Goal: Information Seeking & Learning: Find specific fact

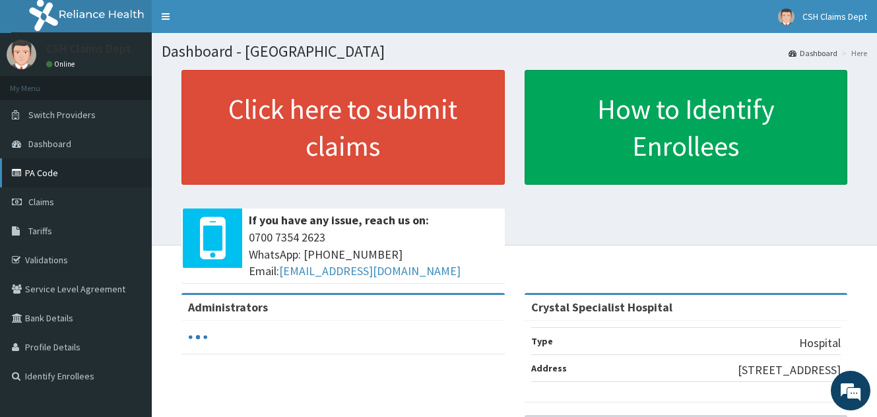
click at [65, 167] on link "PA Code" at bounding box center [76, 172] width 152 height 29
click at [48, 180] on link "PA Code" at bounding box center [76, 172] width 152 height 29
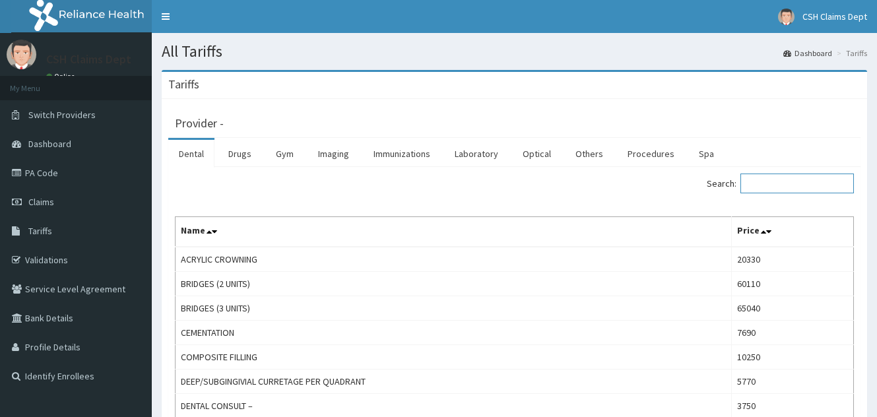
click at [776, 189] on input "Search:" at bounding box center [797, 184] width 114 height 20
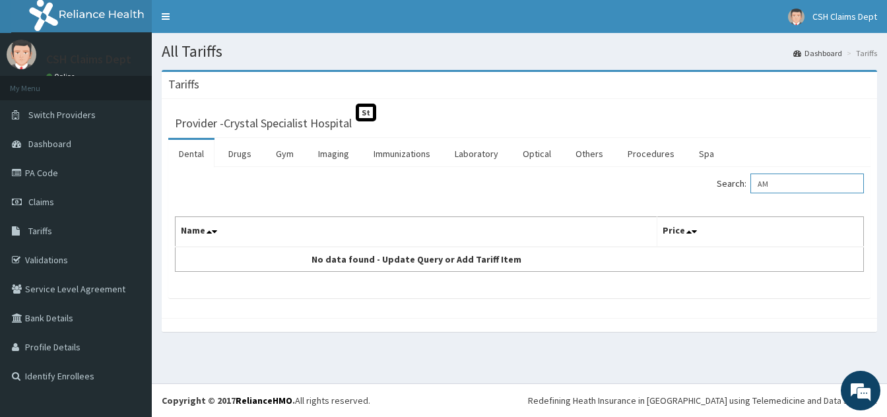
type input "A"
type input "AMIL"
click at [238, 158] on link "Drugs" at bounding box center [240, 154] width 44 height 28
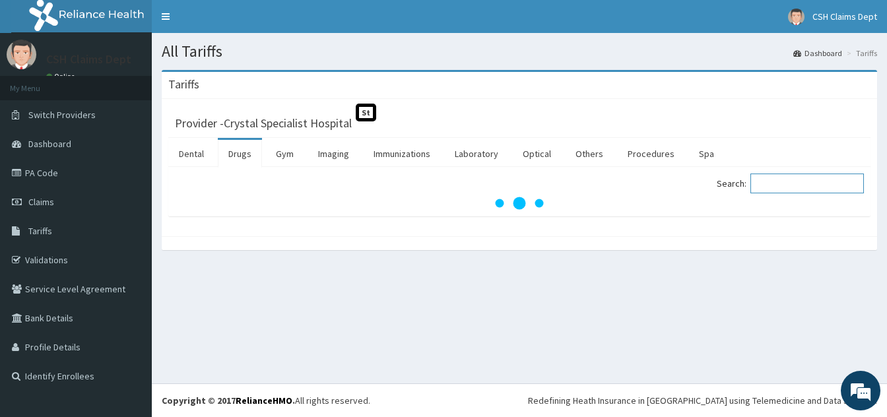
click at [770, 185] on input "Search:" at bounding box center [807, 184] width 114 height 20
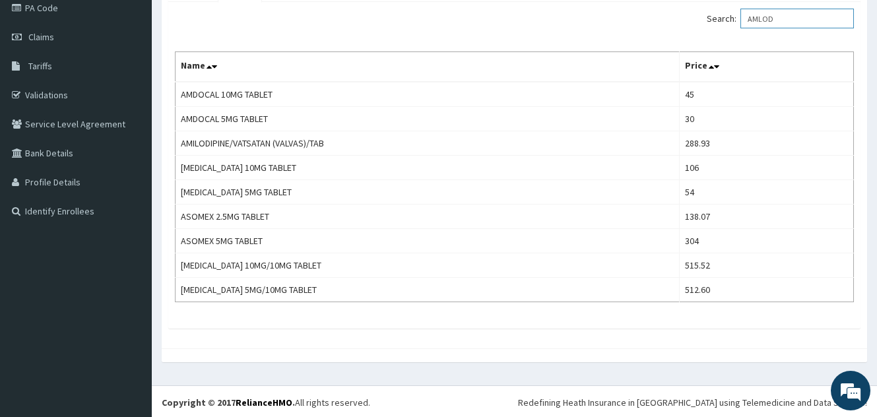
scroll to position [167, 0]
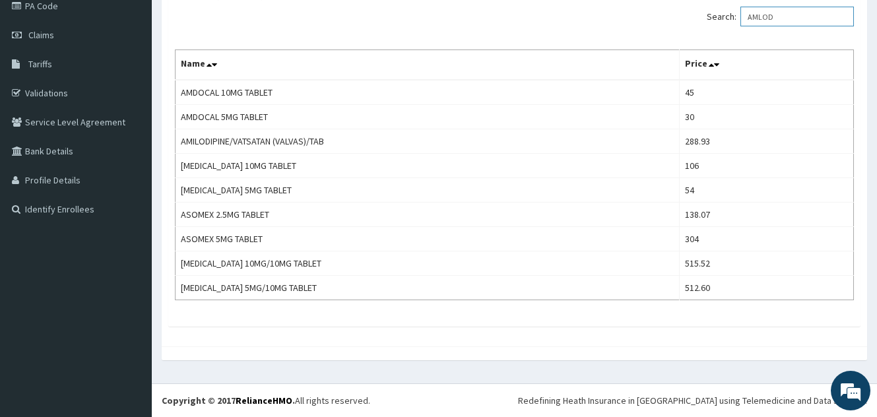
drag, startPoint x: 785, startPoint y: 20, endPoint x: 696, endPoint y: 18, distance: 89.1
click at [696, 18] on div "Search: AMLOD" at bounding box center [690, 18] width 330 height 23
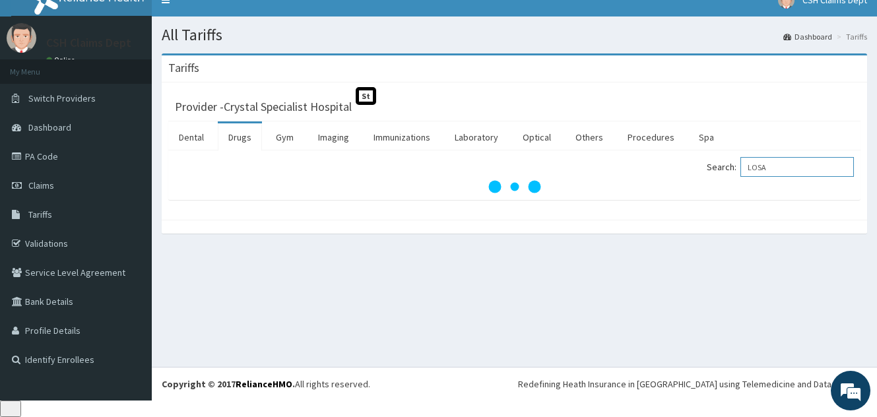
scroll to position [0, 0]
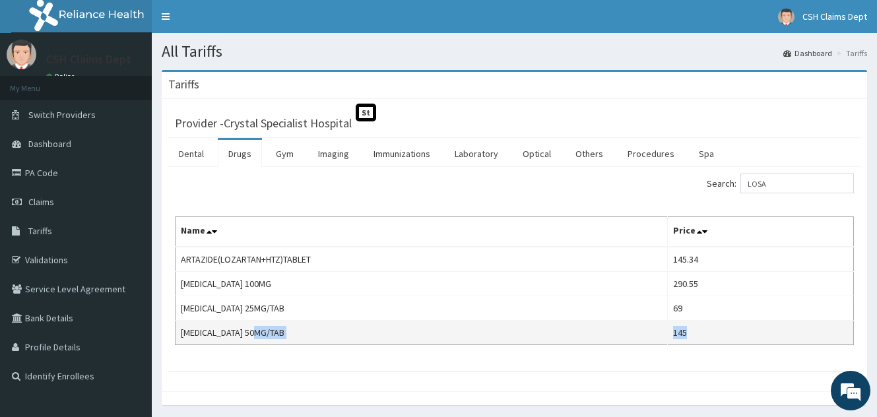
drag, startPoint x: 701, startPoint y: 337, endPoint x: 657, endPoint y: 338, distance: 43.6
click at [657, 338] on tr "LOSARTAN 50MG/TAB 145" at bounding box center [515, 333] width 678 height 24
copy tr "145"
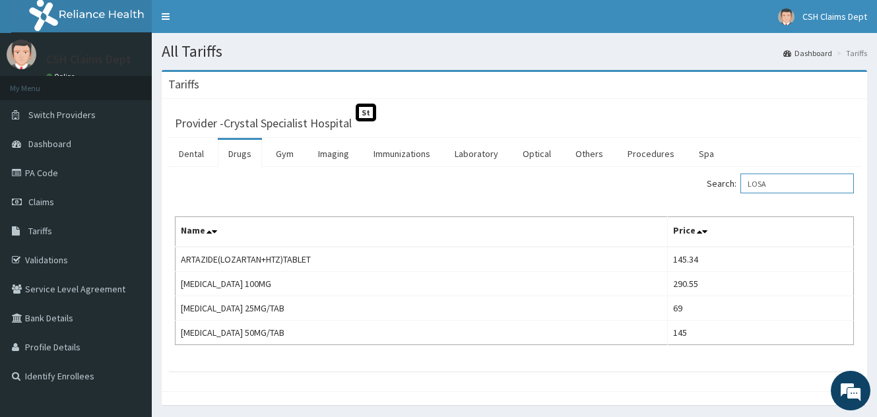
drag, startPoint x: 777, startPoint y: 185, endPoint x: 719, endPoint y: 179, distance: 59.0
click at [719, 179] on label "Search: LOSA" at bounding box center [780, 184] width 147 height 20
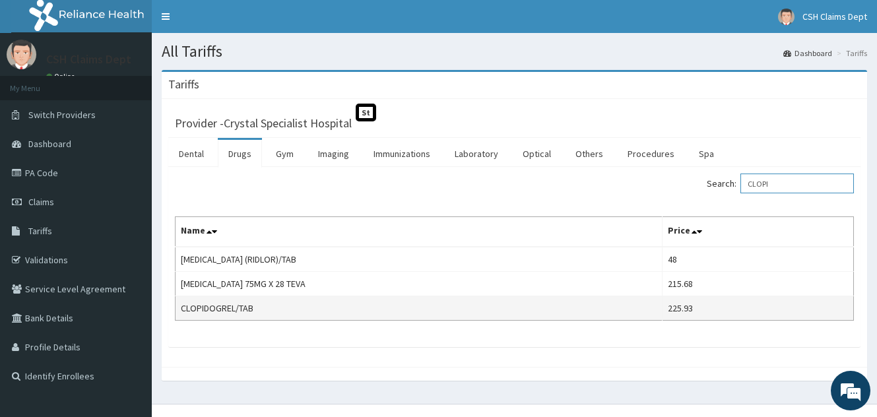
type input "CLOPI"
drag, startPoint x: 701, startPoint y: 311, endPoint x: 642, endPoint y: 299, distance: 60.1
click at [642, 299] on tr "CLOPIDOGREL/TAB 225.93" at bounding box center [515, 308] width 678 height 24
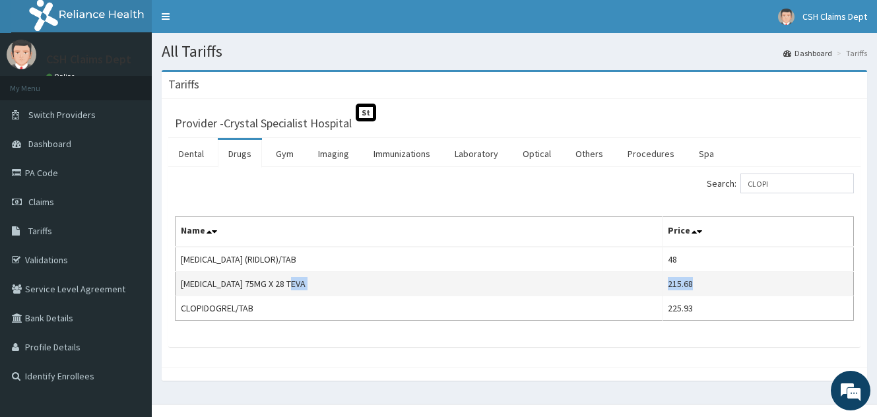
drag, startPoint x: 703, startPoint y: 282, endPoint x: 652, endPoint y: 280, distance: 51.5
click at [652, 280] on tr "CLOPIDOGREL 75MG X 28 TEVA 215.68" at bounding box center [515, 284] width 678 height 24
copy tr "215.68"
